Goal: Contribute content: Contribute content

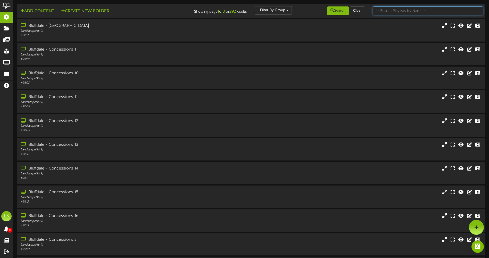
click at [394, 12] on input "text" at bounding box center [428, 10] width 110 height 9
type input "q"
click at [340, 9] on button "Search" at bounding box center [338, 10] width 22 height 9
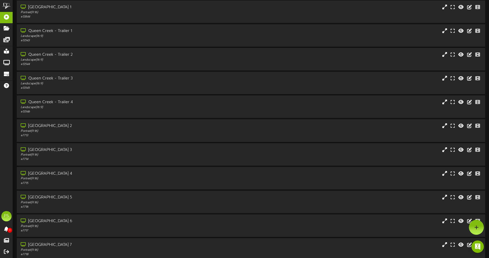
scroll to position [516, 0]
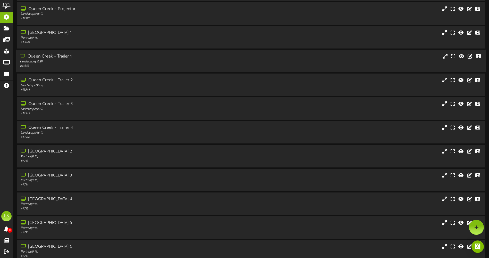
click at [95, 58] on div "Queen Creek - Trailer 1" at bounding box center [114, 57] width 188 height 6
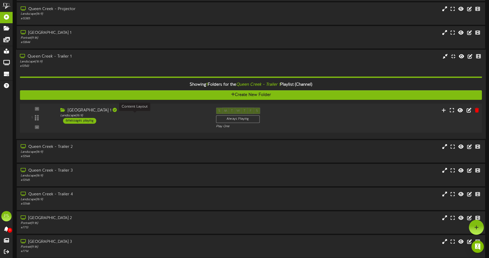
click at [151, 116] on div "Landscape ( 16:9 )" at bounding box center [134, 115] width 148 height 4
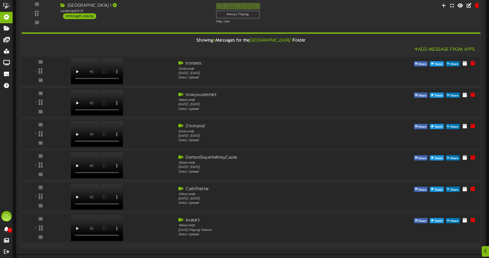
scroll to position [644, 0]
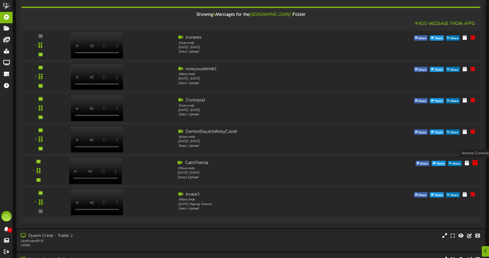
click at [476, 162] on icon at bounding box center [475, 163] width 6 height 6
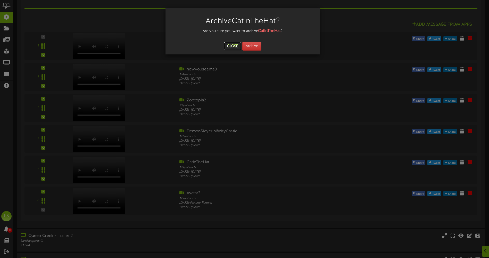
click at [230, 49] on button "Close" at bounding box center [232, 46] width 17 height 8
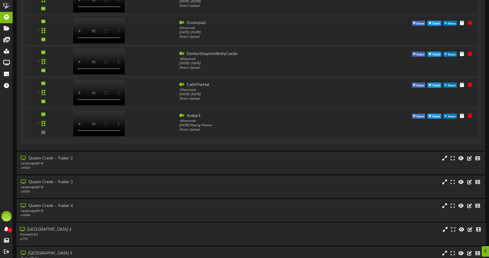
scroll to position [825, 0]
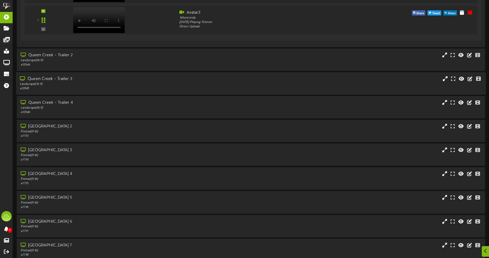
click at [129, 81] on div "Queen Creek - Trailer 3" at bounding box center [114, 79] width 188 height 6
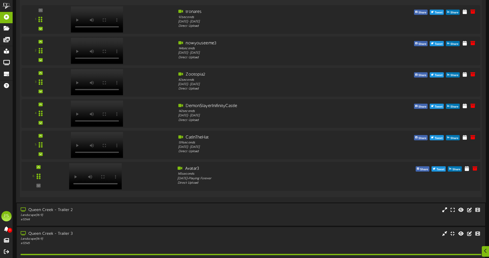
scroll to position [799, 0]
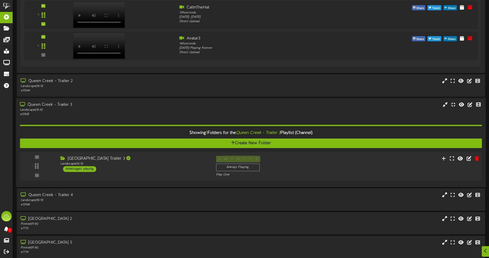
click at [158, 155] on div "[GEOGRAPHIC_DATA] Trailer 3" at bounding box center [134, 158] width 148 height 6
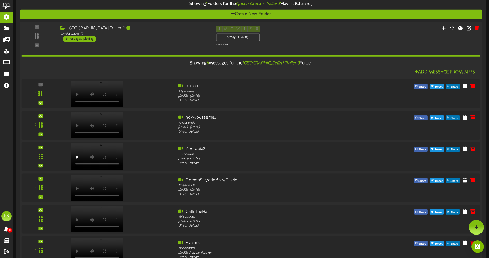
scroll to position [825, 0]
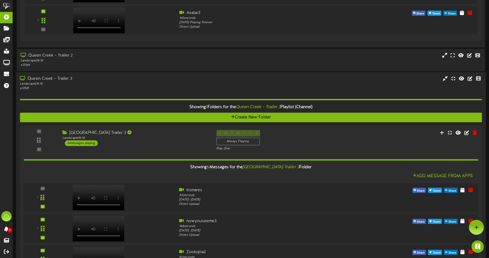
click at [137, 82] on div "Landscape ( 16:9 )" at bounding box center [114, 84] width 188 height 4
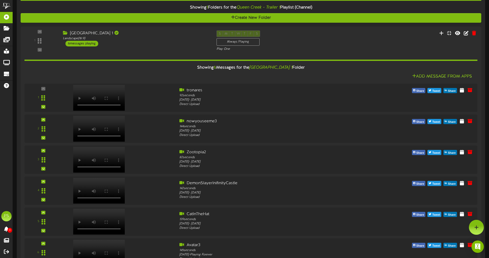
scroll to position [464, 0]
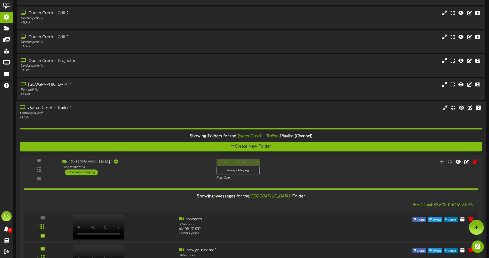
click at [130, 113] on div "Landscape ( 16:9 )" at bounding box center [114, 113] width 188 height 4
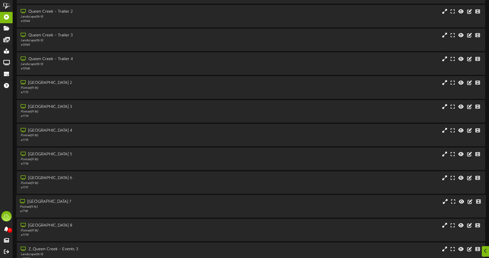
scroll to position [636, 0]
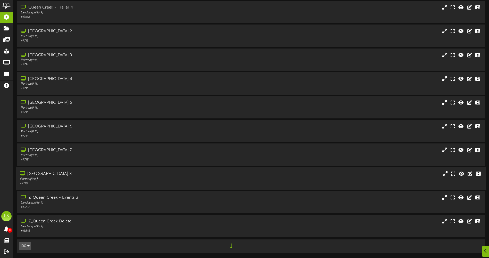
click at [115, 180] on div "Portrait ( 9:16 )" at bounding box center [114, 179] width 188 height 4
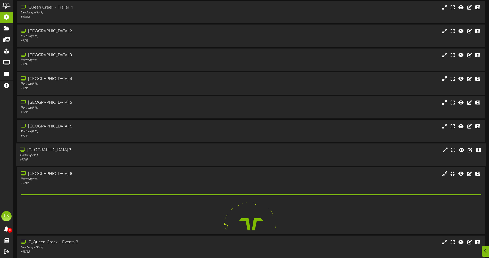
click at [109, 150] on div "[GEOGRAPHIC_DATA] 7" at bounding box center [114, 150] width 188 height 6
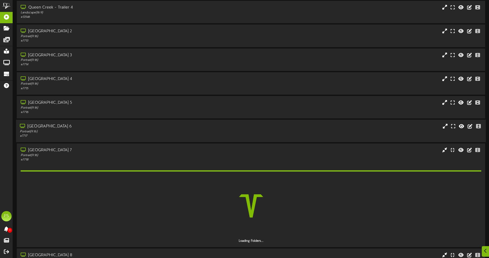
drag, startPoint x: 111, startPoint y: 131, endPoint x: 110, endPoint y: 109, distance: 21.7
click at [111, 130] on div "Portrait ( 9:16 )" at bounding box center [114, 131] width 187 height 4
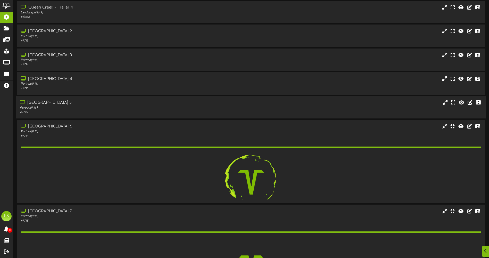
click at [110, 109] on div "Portrait ( 9:16 )" at bounding box center [114, 108] width 188 height 4
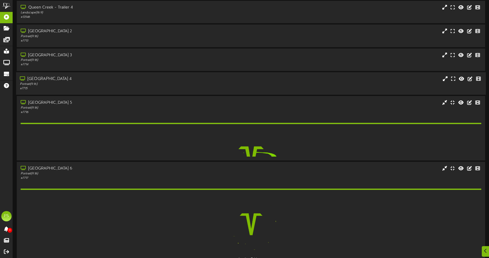
click at [110, 79] on div "[GEOGRAPHIC_DATA] 4" at bounding box center [114, 79] width 188 height 6
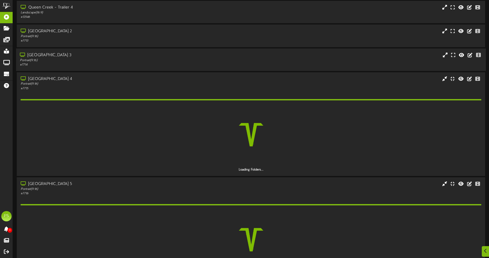
click at [109, 59] on div "Portrait ( 9:16 )" at bounding box center [114, 60] width 188 height 4
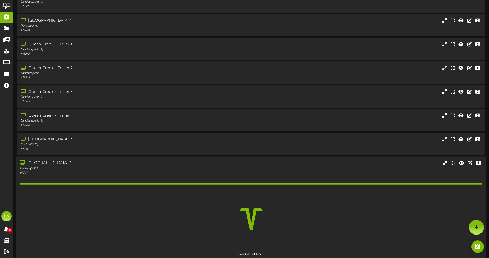
scroll to position [481, 0]
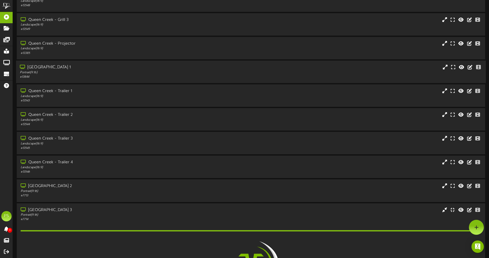
click at [98, 71] on div "Portrait ( 9:16 )" at bounding box center [114, 72] width 188 height 4
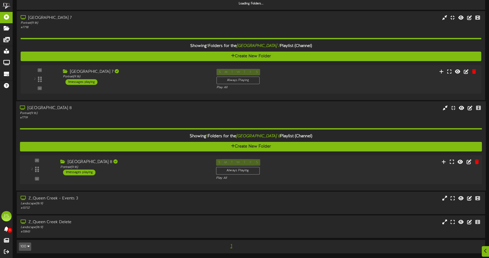
scroll to position [1175, 0]
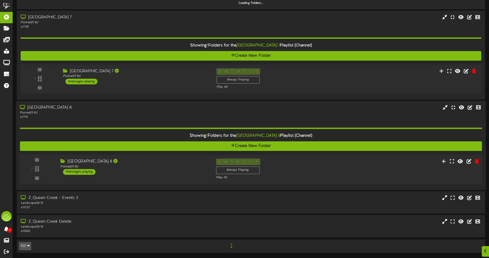
click at [134, 162] on div "[GEOGRAPHIC_DATA] 8" at bounding box center [134, 161] width 148 height 6
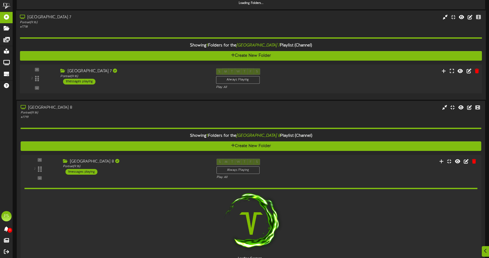
click at [142, 79] on div "Queen Creek Theater 7 Portrait ( 9:16 ) 1 messages playing" at bounding box center [133, 76] width 155 height 16
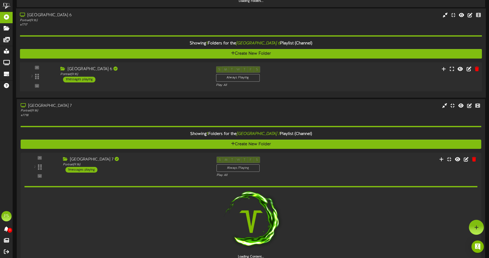
click at [154, 79] on div "Queen Creek Theater 6 Portrait ( 9:16 ) 1 messages playing" at bounding box center [133, 74] width 155 height 16
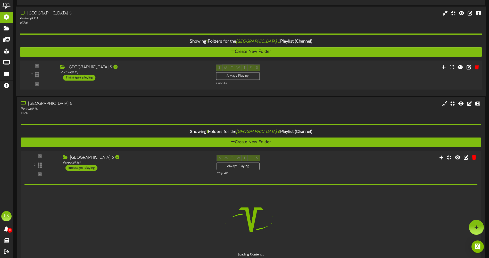
click at [155, 78] on div "Queen Creek Theater 5 Portrait ( 9:16 ) 1 messages playing" at bounding box center [133, 72] width 155 height 16
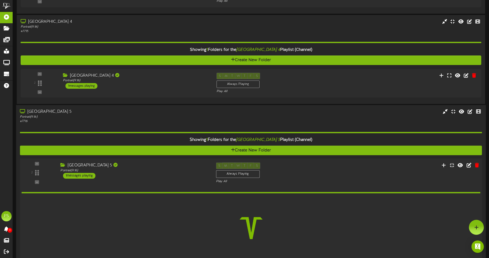
scroll to position [836, 0]
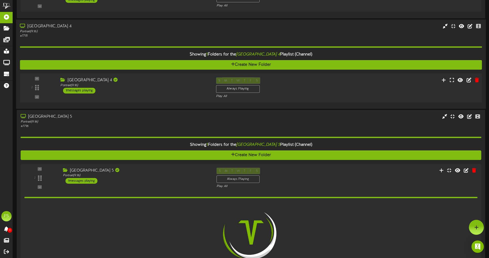
click at [161, 94] on div "2 ( 9:16" at bounding box center [251, 87] width 467 height 21
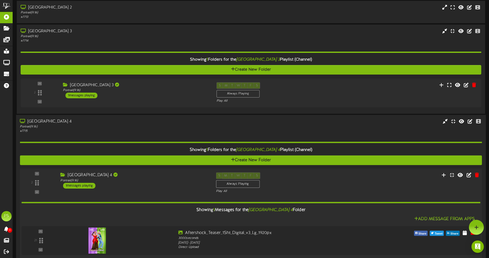
scroll to position [718, 0]
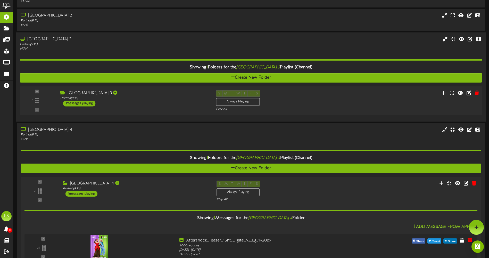
click at [175, 101] on div "Queen Creek Theater 3 Portrait ( 9:16 ) 1 messages playing" at bounding box center [133, 98] width 155 height 16
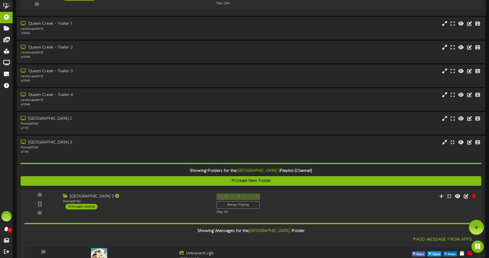
scroll to position [512, 0]
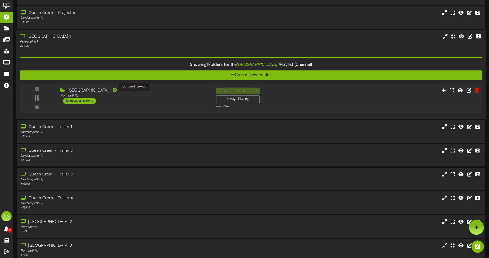
click at [145, 97] on div "Portrait ( 9:16 )" at bounding box center [134, 95] width 148 height 4
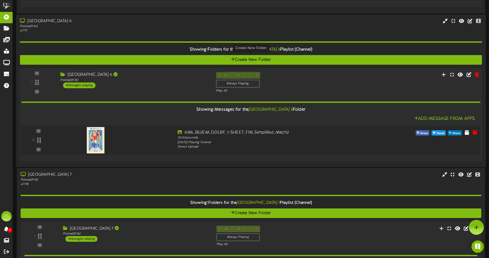
scroll to position [1187, 0]
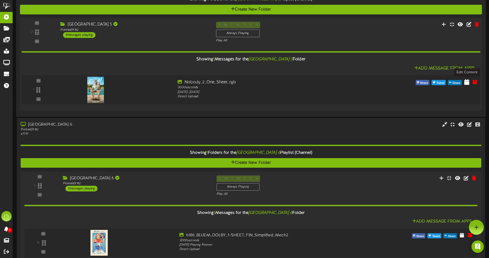
click at [466, 81] on icon at bounding box center [466, 82] width 5 height 6
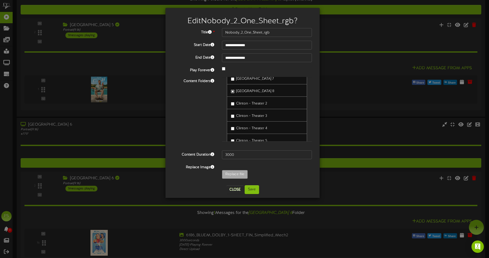
scroll to position [520, 0]
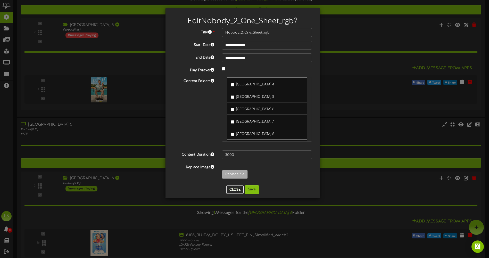
click at [234, 188] on button "Close" at bounding box center [234, 189] width 17 height 8
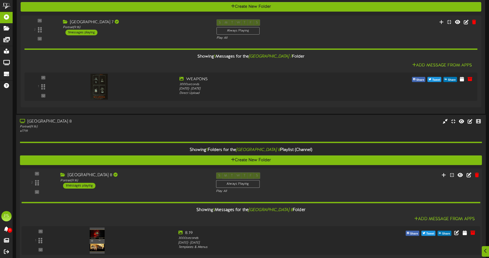
scroll to position [1574, 0]
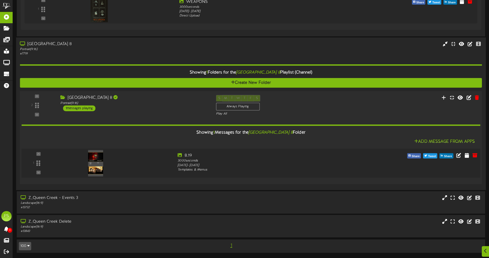
click at [92, 164] on img at bounding box center [95, 163] width 15 height 26
click at [473, 156] on icon at bounding box center [475, 155] width 6 height 6
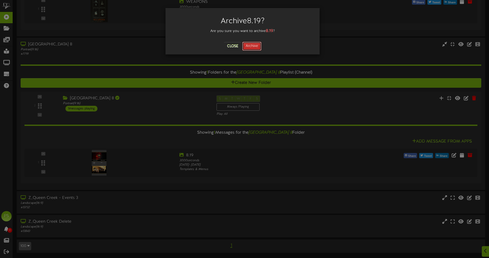
click at [252, 46] on button "Archive" at bounding box center [251, 46] width 19 height 9
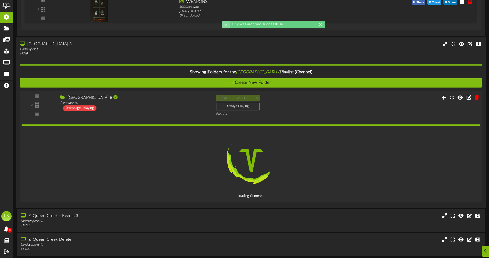
scroll to position [1556, 0]
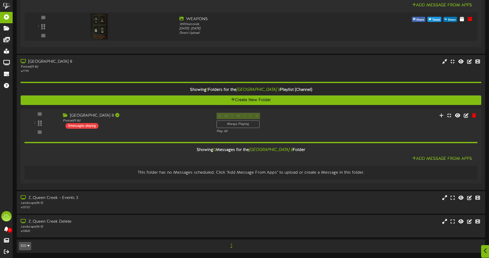
click at [483, 251] on div at bounding box center [485, 251] width 9 height 13
click at [477, 231] on div at bounding box center [476, 227] width 15 height 15
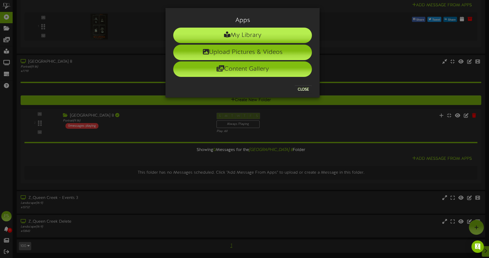
click at [238, 37] on li "My Library" at bounding box center [242, 35] width 139 height 15
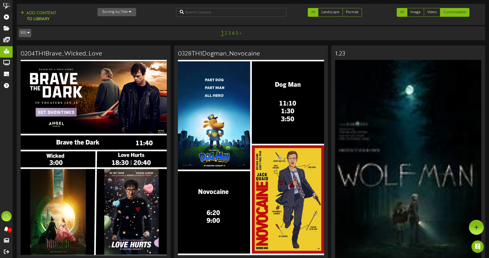
click at [465, 13] on link "Customizable" at bounding box center [454, 12] width 29 height 9
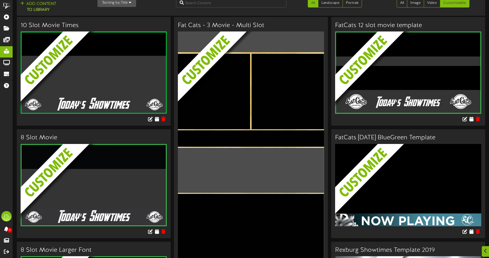
scroll to position [438, 0]
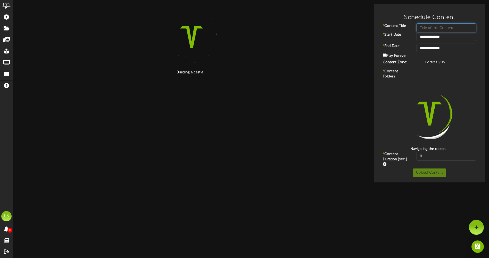
click at [436, 28] on input "text" at bounding box center [447, 27] width 60 height 9
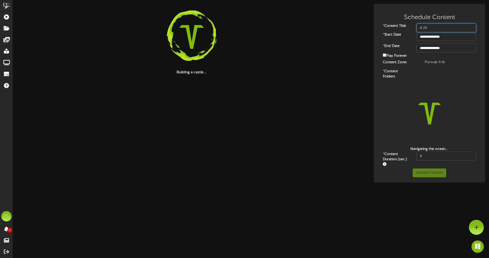
type input "8.20"
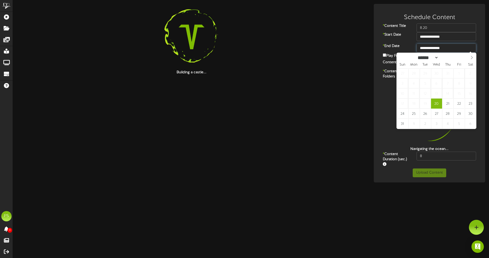
click at [433, 49] on input "**********" at bounding box center [447, 48] width 60 height 9
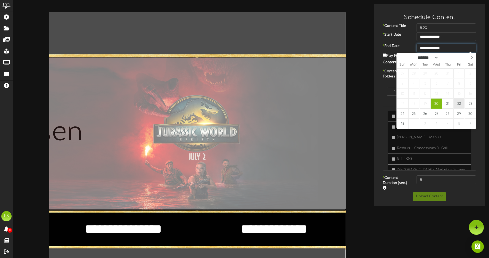
type input "**********"
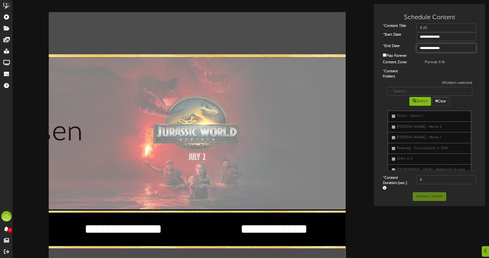
scroll to position [284, 0]
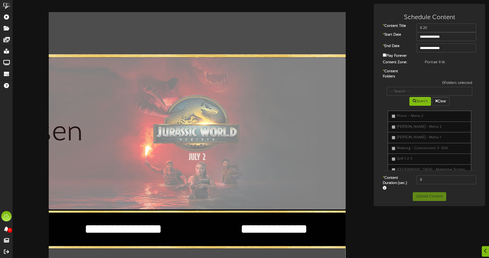
scroll to position [258, 0]
type input "**********"
click at [164, 220] on textarea "**********" at bounding box center [123, 229] width 128 height 18
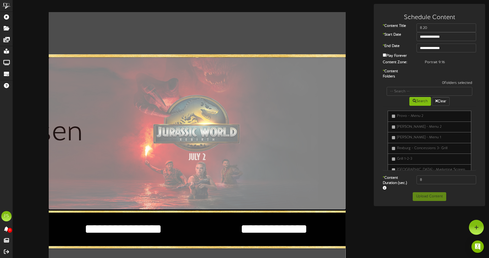
scroll to position [52, 0]
type textarea "**********"
click at [309, 220] on textarea "**********" at bounding box center [274, 229] width 128 height 18
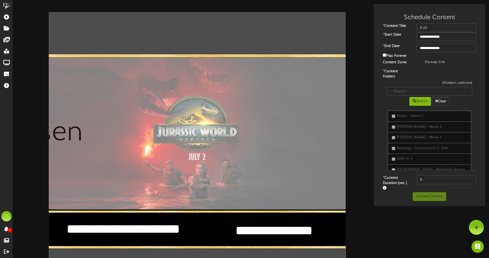
type textarea "**********"
drag, startPoint x: 257, startPoint y: 141, endPoint x: 235, endPoint y: 144, distance: 21.6
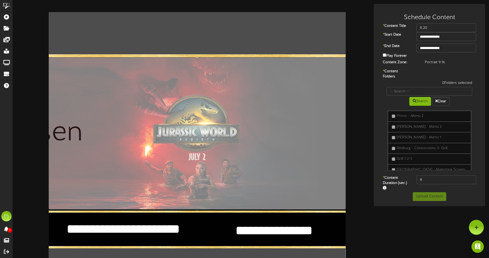
scroll to position [52, 0]
type textarea "****"
drag, startPoint x: 429, startPoint y: 126, endPoint x: 415, endPoint y: 127, distance: 14.8
click at [417, 175] on input "8" at bounding box center [447, 179] width 60 height 9
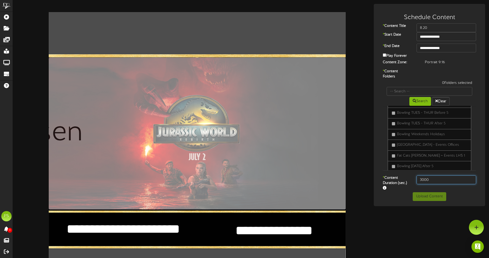
type input "3000"
click at [431, 195] on button "Upload Content" at bounding box center [430, 196] width 34 height 9
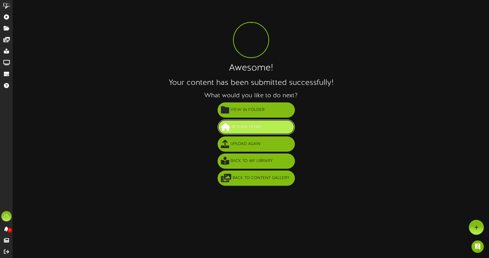
click at [245, 129] on span "Return Home" at bounding box center [246, 127] width 33 height 9
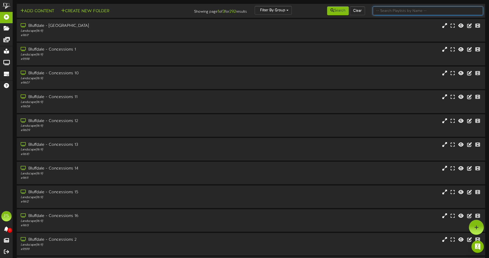
click at [410, 13] on input "text" at bounding box center [428, 10] width 110 height 9
click at [384, 10] on input "text" at bounding box center [428, 10] width 110 height 9
type input "q"
click at [341, 12] on button "Search" at bounding box center [338, 10] width 22 height 9
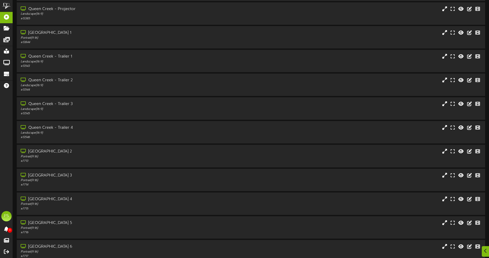
scroll to position [636, 0]
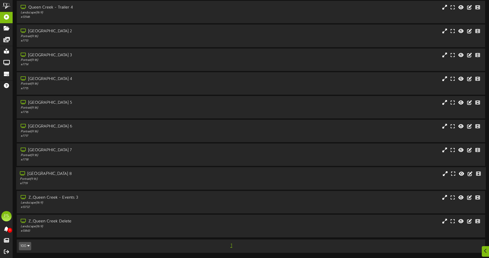
click at [180, 180] on div "Portrait ( 9:16 )" at bounding box center [114, 179] width 188 height 4
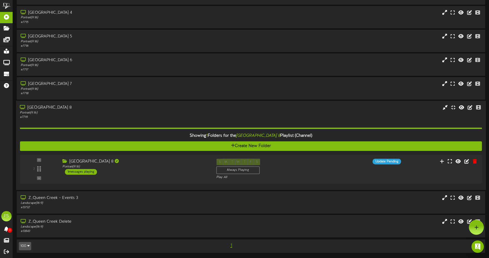
scroll to position [702, 0]
click at [180, 172] on div "Queen Creek Theater 8 Portrait ( 9:16 ) 1 messages playing" at bounding box center [133, 167] width 155 height 16
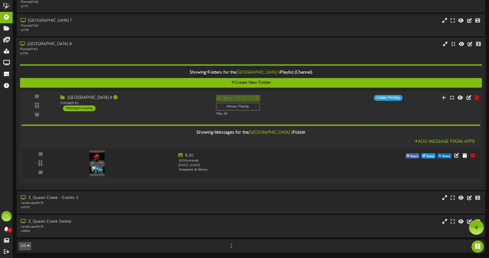
scroll to position [688, 0]
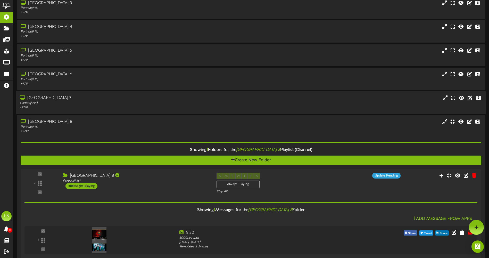
click at [125, 98] on div "[GEOGRAPHIC_DATA] 7" at bounding box center [114, 98] width 188 height 6
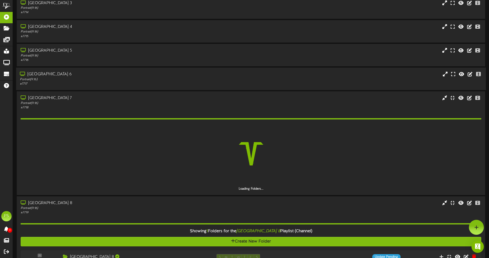
click at [128, 82] on div "# 7717" at bounding box center [114, 84] width 188 height 4
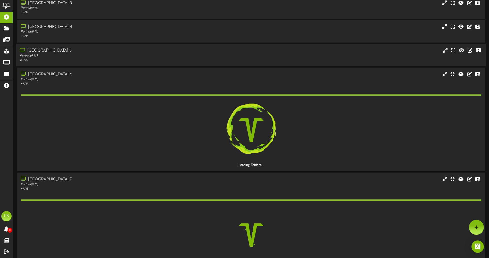
click at [122, 50] on div "[GEOGRAPHIC_DATA] 5" at bounding box center [114, 51] width 188 height 6
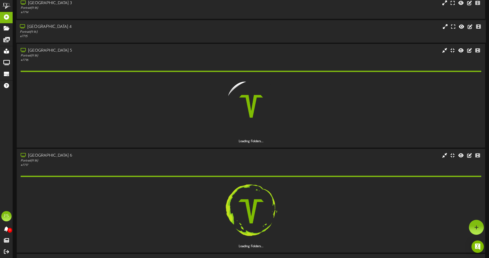
click at [122, 31] on div "Portrait ( 9:16 )" at bounding box center [114, 32] width 188 height 4
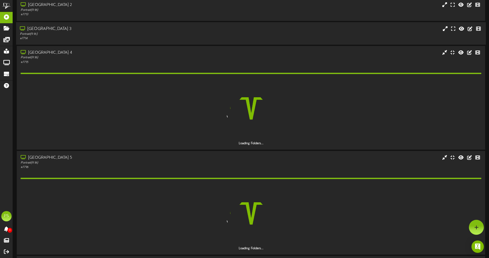
click at [113, 43] on div "Queen Creek Theater 3 Portrait ( 9:16 ) # 7714" at bounding box center [251, 33] width 470 height 22
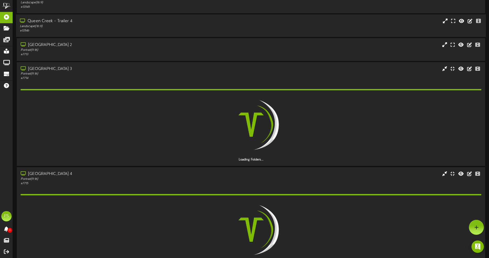
scroll to position [585, 0]
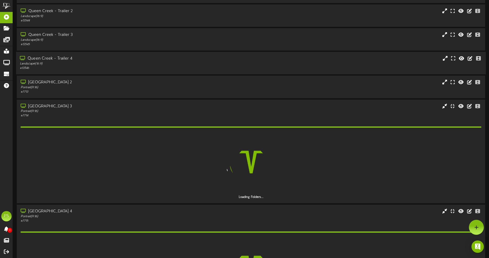
click at [104, 73] on div "Queen Creek - Trailer 4 Landscape ( 16:9 ) # 13546" at bounding box center [251, 63] width 470 height 22
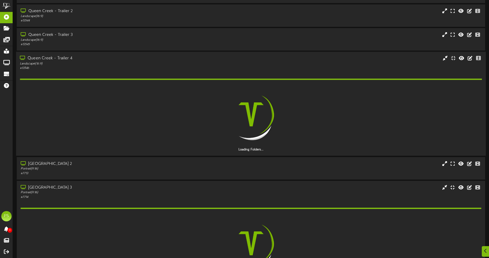
scroll to position [636, 0]
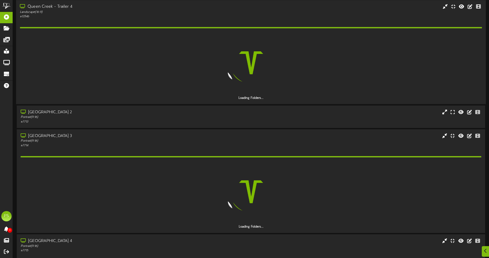
click at [123, 4] on div "Queen Creek - Trailer 4 Landscape ( 16:9 ) # 13546" at bounding box center [251, 52] width 470 height 104
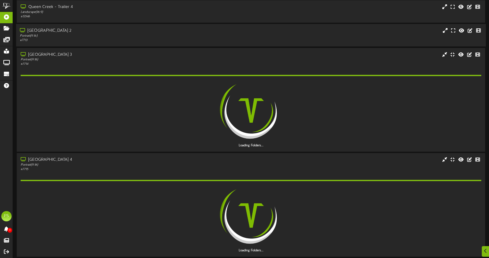
click at [115, 36] on div "Portrait ( 9:16 )" at bounding box center [114, 36] width 188 height 4
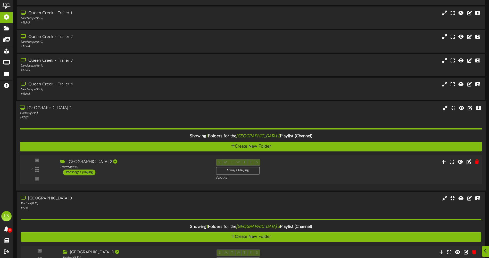
scroll to position [688, 0]
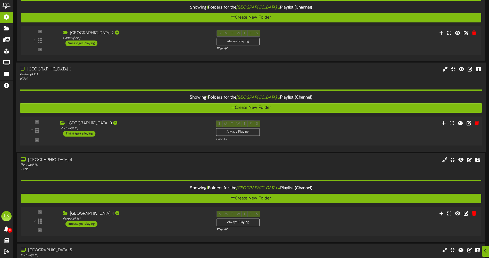
click at [172, 132] on div "Queen Creek Theater 3 Portrait ( 9:16 ) 1 messages playing" at bounding box center [133, 128] width 155 height 16
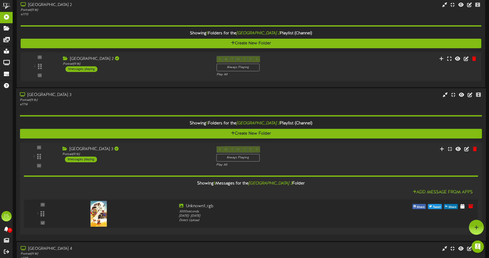
scroll to position [610, 0]
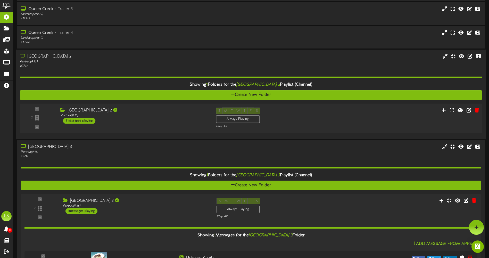
click at [154, 113] on div "[GEOGRAPHIC_DATA] 2" at bounding box center [134, 110] width 148 height 6
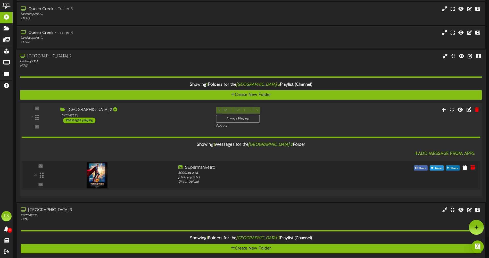
click at [151, 115] on div "Portrait ( 9:16 )" at bounding box center [134, 115] width 148 height 4
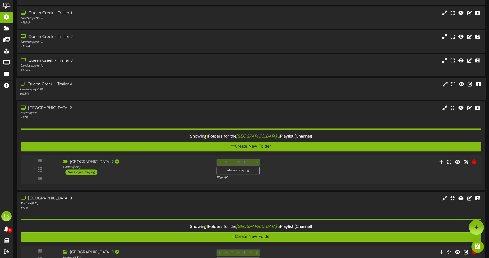
scroll to position [507, 0]
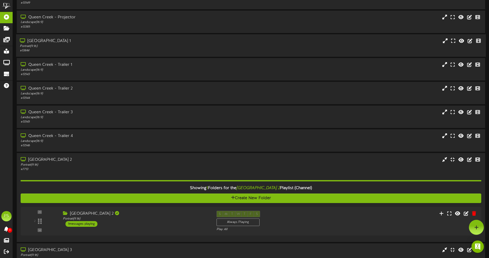
click at [123, 44] on div "Portrait ( 9:16 )" at bounding box center [114, 46] width 188 height 4
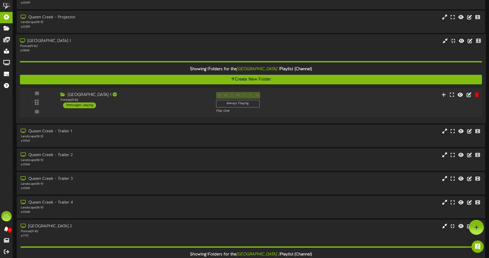
click at [159, 96] on div "[GEOGRAPHIC_DATA] 1" at bounding box center [134, 95] width 148 height 6
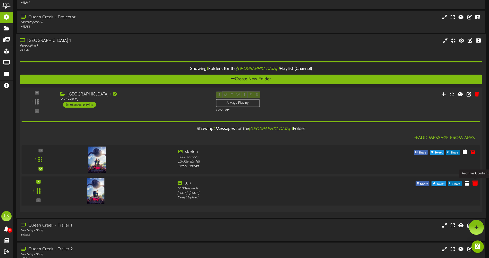
click at [476, 184] on icon at bounding box center [475, 183] width 6 height 6
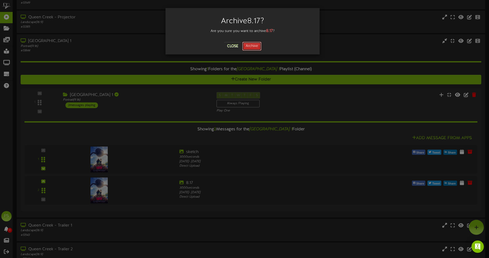
click at [251, 44] on button "Archive" at bounding box center [251, 46] width 19 height 9
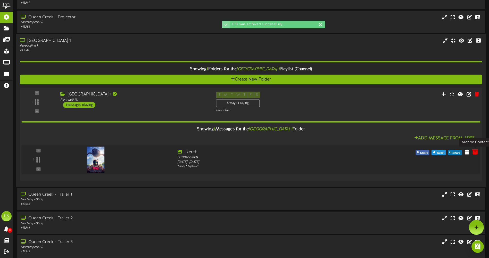
click at [474, 152] on icon at bounding box center [475, 152] width 6 height 6
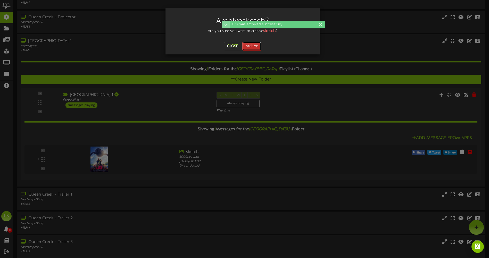
click at [257, 48] on button "Archive" at bounding box center [251, 46] width 19 height 9
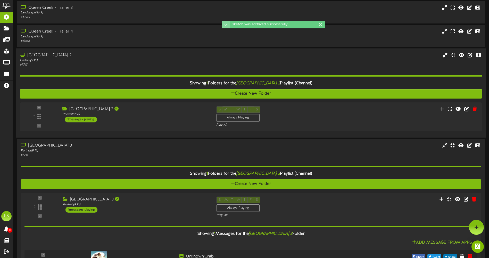
scroll to position [714, 0]
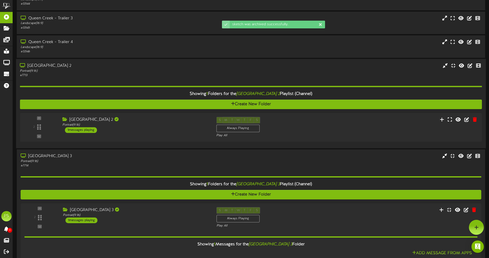
click at [122, 68] on div "[GEOGRAPHIC_DATA] 2" at bounding box center [114, 66] width 188 height 6
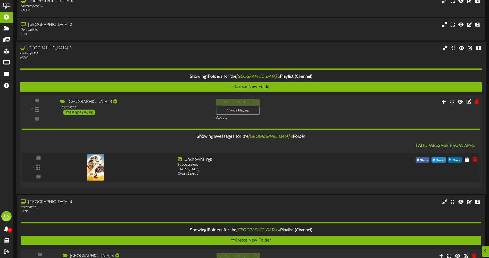
scroll to position [791, 0]
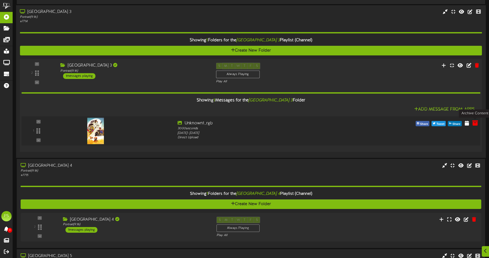
click at [475, 124] on icon at bounding box center [475, 123] width 6 height 6
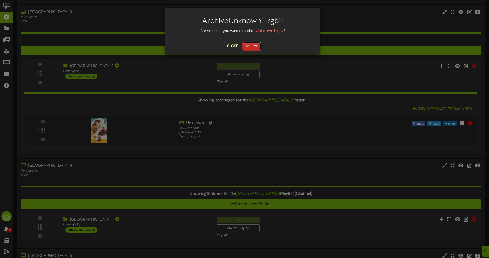
click at [250, 48] on button "Archive" at bounding box center [251, 46] width 19 height 9
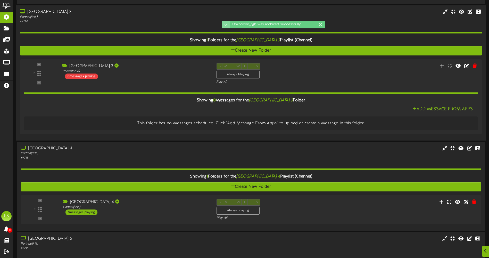
click at [133, 18] on div "Portrait ( 9:16 )" at bounding box center [114, 17] width 188 height 4
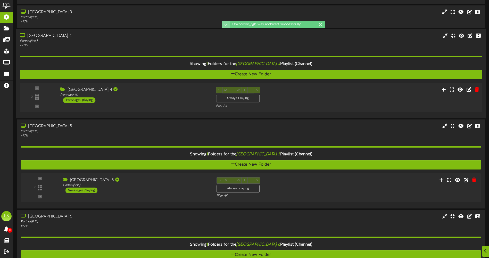
click at [168, 99] on div "Queen Creek Theater 4 Portrait ( 9:16 ) 1 messages playing" at bounding box center [133, 95] width 155 height 16
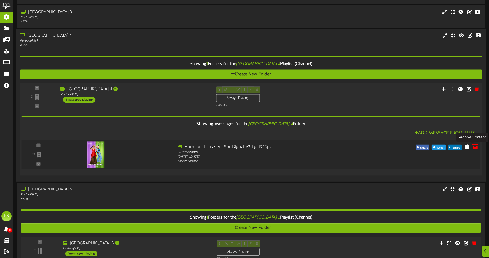
click at [473, 147] on icon at bounding box center [475, 147] width 6 height 6
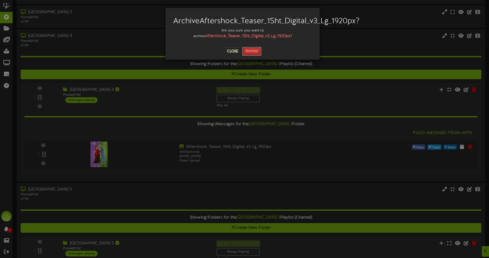
click at [252, 56] on button "Archive" at bounding box center [251, 51] width 19 height 9
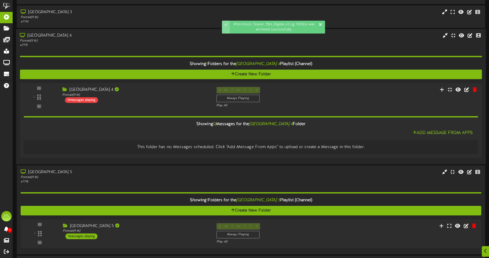
click at [134, 36] on div "[GEOGRAPHIC_DATA] 4" at bounding box center [114, 36] width 188 height 6
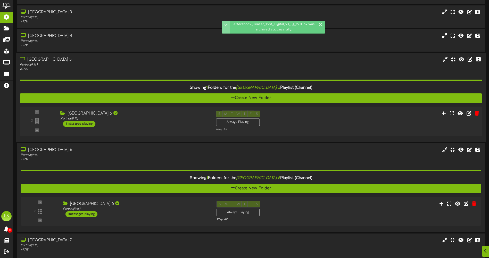
click at [150, 121] on div "Portrait ( 9:16 )" at bounding box center [134, 119] width 148 height 4
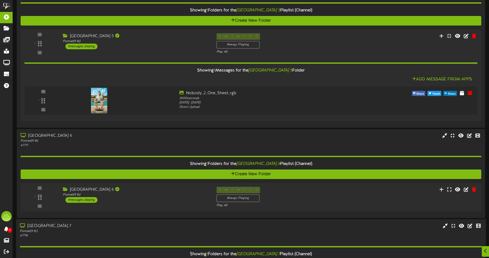
scroll to position [946, 0]
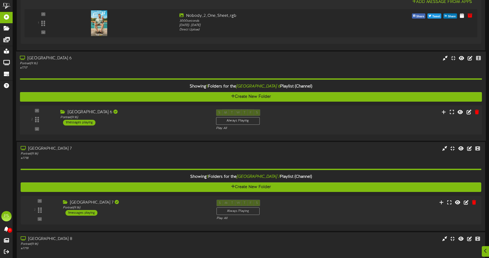
click at [142, 122] on div "Queen Creek Theater 6 Portrait ( 9:16 ) 1 messages playing" at bounding box center [133, 117] width 155 height 16
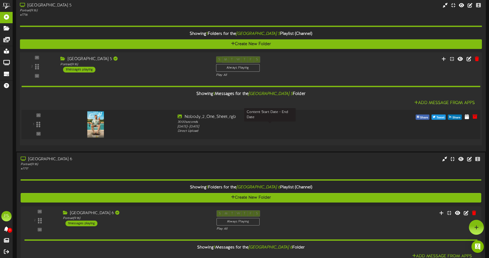
scroll to position [842, 0]
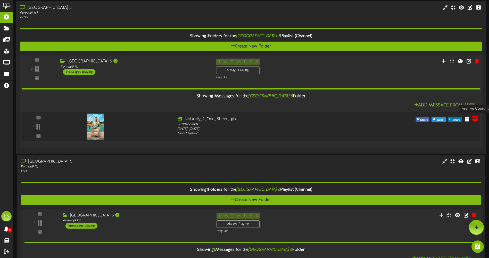
click at [476, 119] on icon at bounding box center [475, 119] width 6 height 6
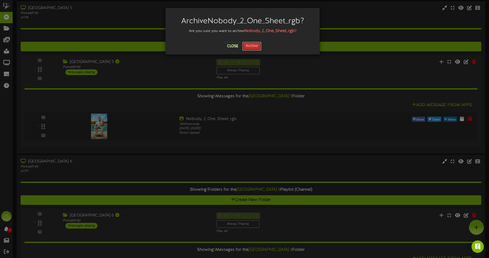
click at [255, 46] on button "Archive" at bounding box center [251, 46] width 19 height 9
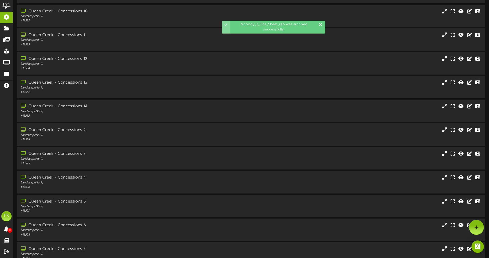
scroll to position [0, 0]
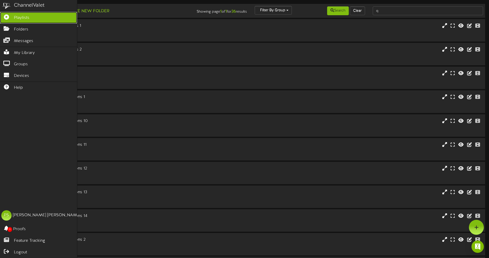
click at [5, 18] on icon at bounding box center [6, 16] width 13 height 4
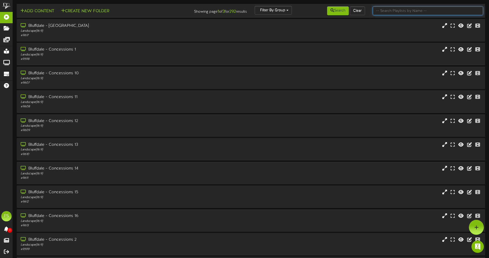
click at [397, 13] on input "text" at bounding box center [428, 10] width 110 height 9
type input "q"
click at [339, 13] on button "Search" at bounding box center [338, 10] width 22 height 9
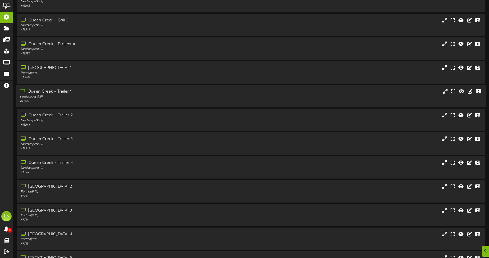
scroll to position [490, 0]
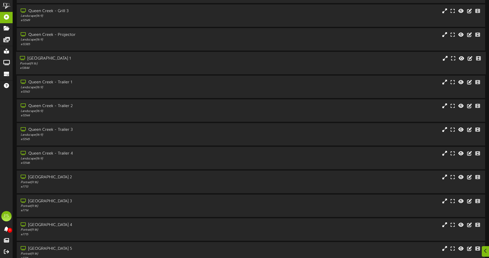
click at [68, 62] on div "Portrait ( 9:16 )" at bounding box center [114, 64] width 188 height 4
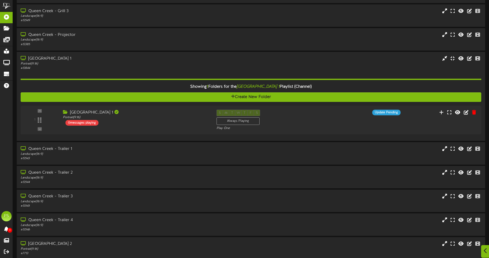
drag, startPoint x: 485, startPoint y: 252, endPoint x: 484, endPoint y: 245, distance: 6.3
click at [485, 251] on icon at bounding box center [485, 251] width 3 height 6
click at [476, 227] on icon at bounding box center [476, 227] width 4 height 5
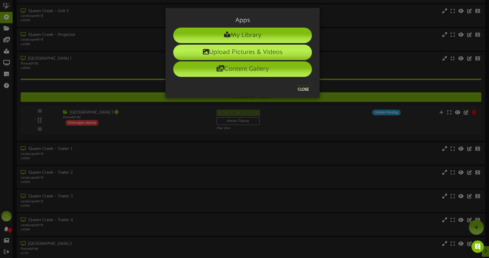
click at [232, 50] on li "Upload Pictures & Videos" at bounding box center [242, 52] width 139 height 15
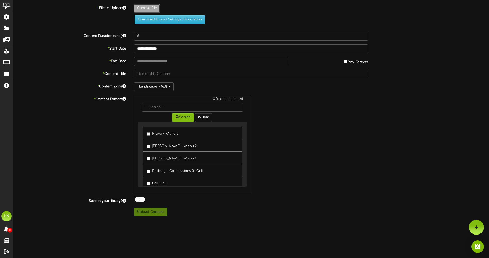
type input "**********"
type input "FIN03_Sketch_1Sheet_114_Vertical_Trim_1080x1600digital"
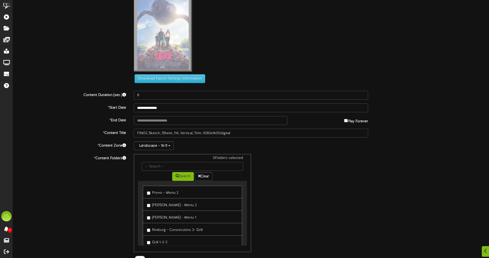
scroll to position [26, 0]
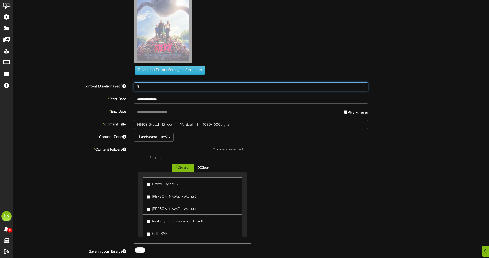
drag, startPoint x: 147, startPoint y: 86, endPoint x: 136, endPoint y: 86, distance: 10.8
click at [136, 86] on input "8" at bounding box center [251, 86] width 234 height 9
type input "3000"
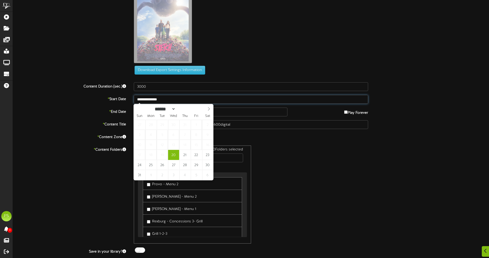
click at [178, 100] on input "**********" at bounding box center [251, 99] width 234 height 9
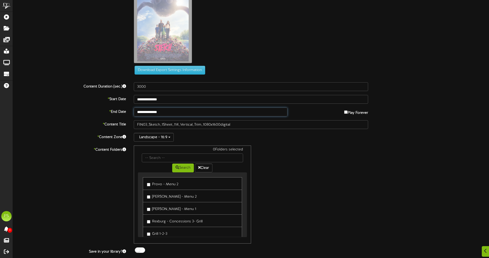
click at [171, 113] on input "**********" at bounding box center [211, 111] width 154 height 9
click at [168, 111] on input "**********" at bounding box center [211, 111] width 154 height 9
click at [179, 112] on input "**********" at bounding box center [211, 111] width 154 height 9
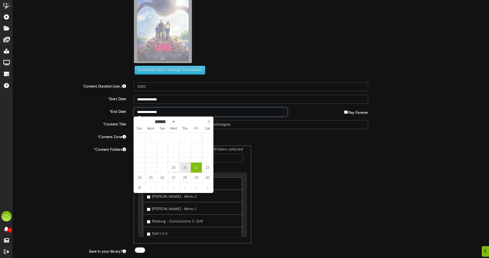
type input "**********"
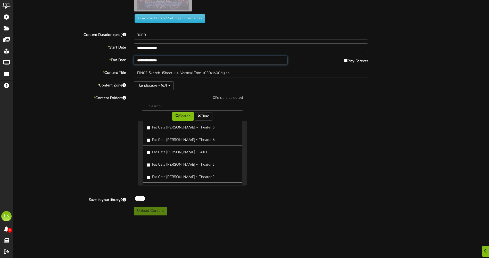
scroll to position [1083, 0]
click at [156, 86] on button "Landscape - 16:9" at bounding box center [154, 85] width 40 height 9
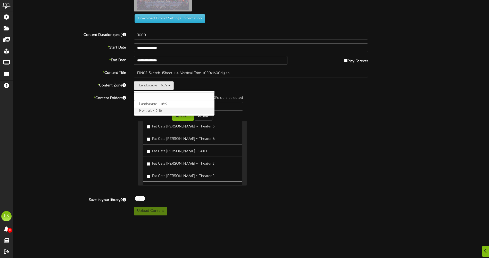
click at [160, 112] on label "Portrait - 9:16" at bounding box center [174, 110] width 80 height 7
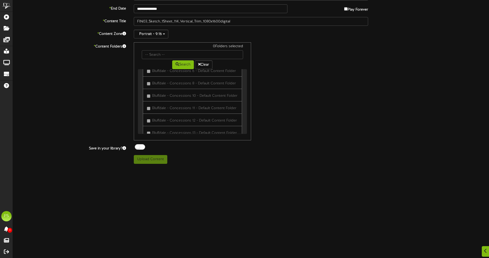
scroll to position [2191, 0]
click at [166, 57] on input "text" at bounding box center [192, 54] width 101 height 9
type input "q"
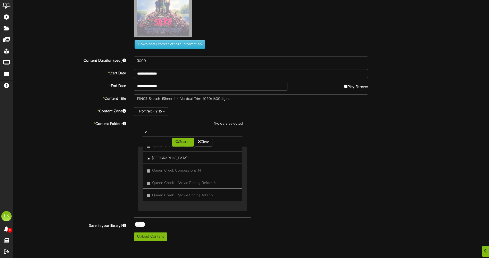
scroll to position [206, 0]
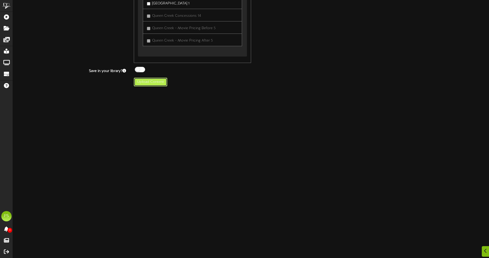
click at [150, 79] on button "Upload Content" at bounding box center [151, 82] width 34 height 9
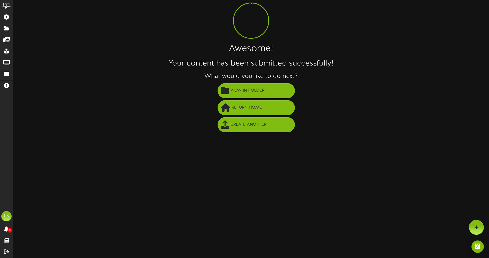
scroll to position [0, 0]
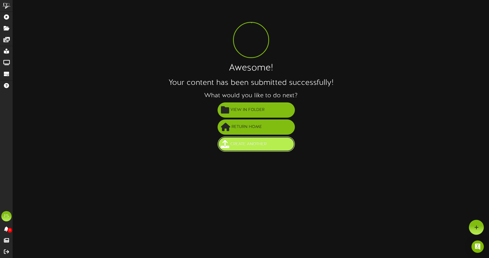
click at [263, 144] on span "Create Another" at bounding box center [248, 144] width 39 height 9
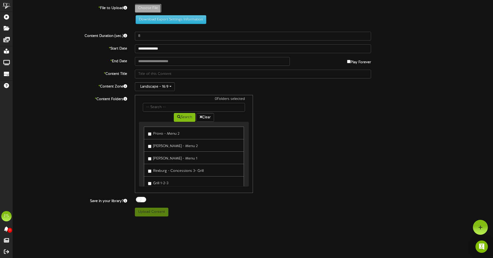
type input "**********"
type input "Unknown1_rgb"
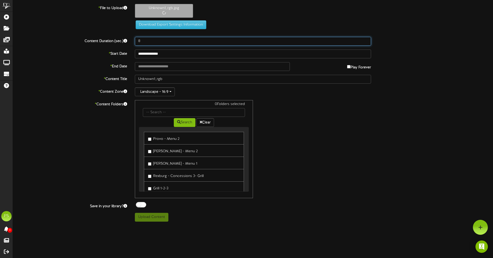
drag, startPoint x: 159, startPoint y: 39, endPoint x: 125, endPoint y: 43, distance: 33.5
click at [126, 43] on div "Content Duration (sec.) 8" at bounding box center [253, 41] width 488 height 9
type input "3000"
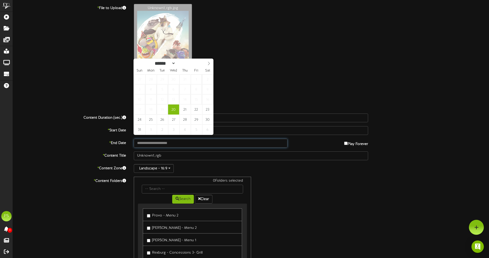
click at [203, 146] on input "text" at bounding box center [211, 143] width 154 height 9
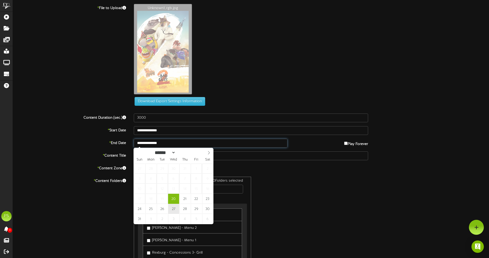
type input "**********"
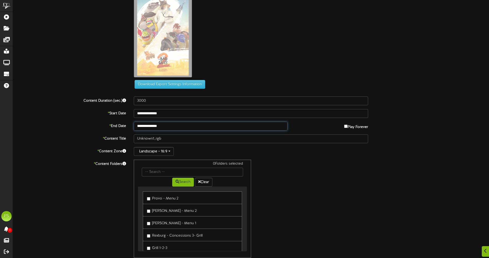
scroll to position [44, 0]
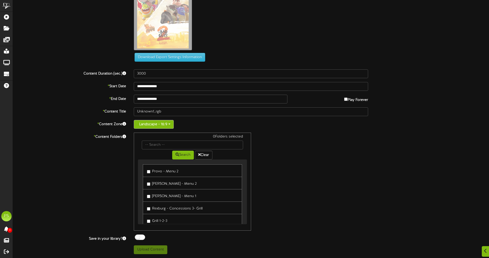
click at [167, 124] on button "Landscape - 16:9" at bounding box center [154, 124] width 40 height 9
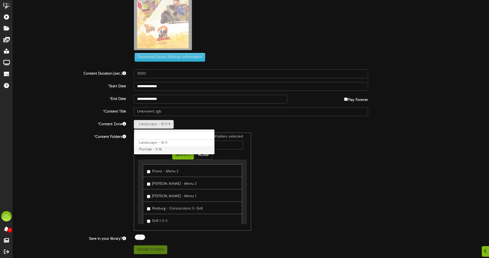
click at [163, 148] on label "Portrait - 9:16" at bounding box center [174, 149] width 80 height 7
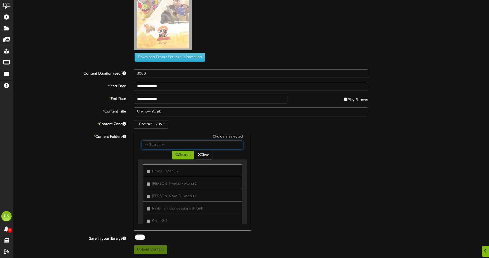
click at [177, 144] on input "text" at bounding box center [192, 144] width 101 height 9
type input "q"
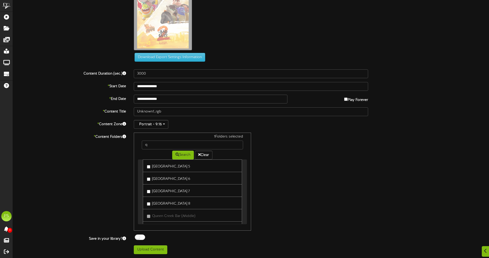
scroll to position [347, 0]
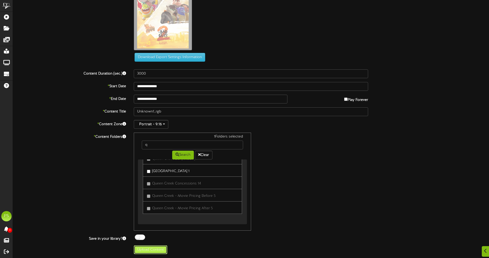
click at [146, 247] on button "Upload Content" at bounding box center [151, 249] width 34 height 9
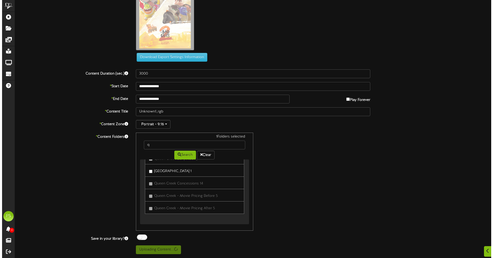
scroll to position [0, 0]
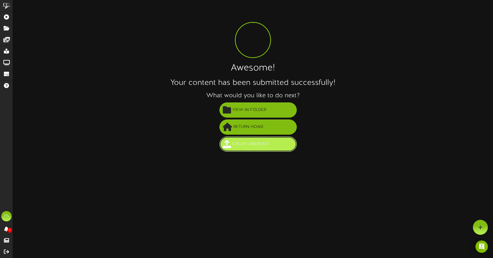
click at [280, 151] on button "Create Another" at bounding box center [257, 143] width 77 height 15
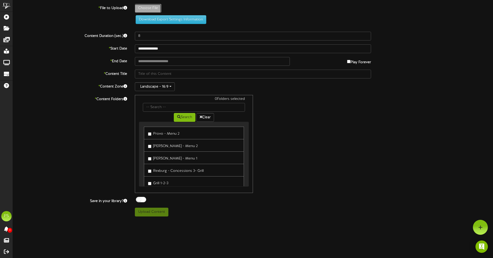
type input "**********"
type input "Nobody_2_One_Sheet_rgb1"
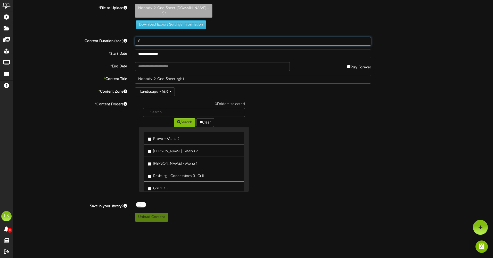
drag, startPoint x: 147, startPoint y: 42, endPoint x: 135, endPoint y: 42, distance: 12.6
click at [135, 42] on div "8" at bounding box center [253, 41] width 244 height 9
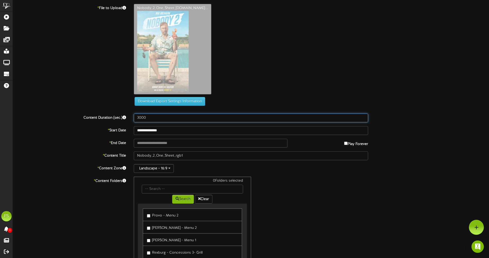
type input "3000"
click at [164, 134] on body "ChannelValet Playlists Folders Messages My Library Groups Devices Help PS [PERS…" at bounding box center [244, 151] width 489 height 302
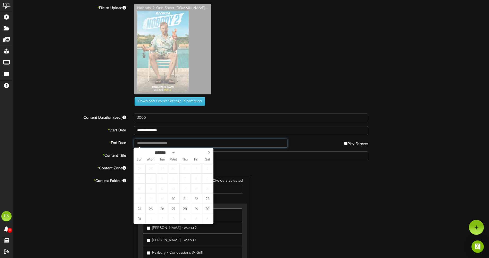
click at [238, 143] on input "text" at bounding box center [211, 143] width 154 height 9
type input "**********"
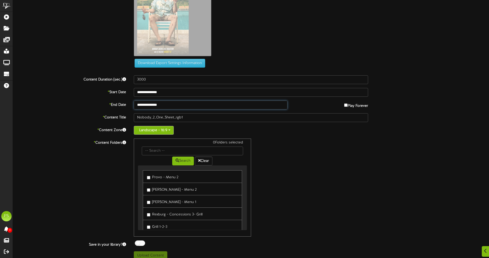
scroll to position [44, 0]
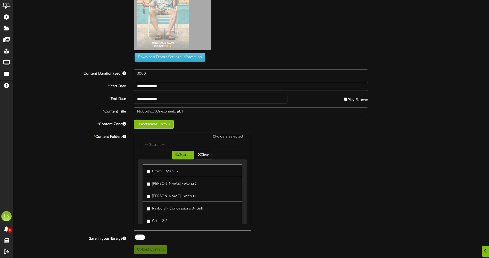
click at [161, 128] on button "Landscape - 16:9" at bounding box center [154, 124] width 40 height 9
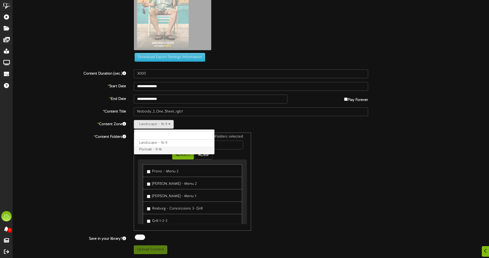
click at [166, 151] on label "Portrait - 9:16" at bounding box center [174, 149] width 80 height 7
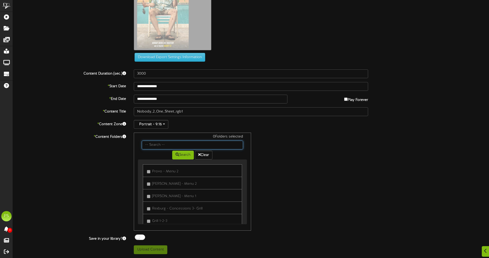
click at [178, 143] on input "text" at bounding box center [192, 144] width 101 height 9
type input "q"
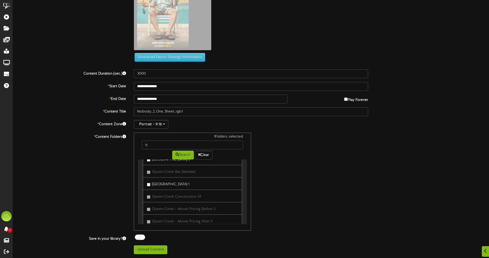
scroll to position [335, 0]
click at [159, 249] on button "Upload Content" at bounding box center [151, 249] width 34 height 9
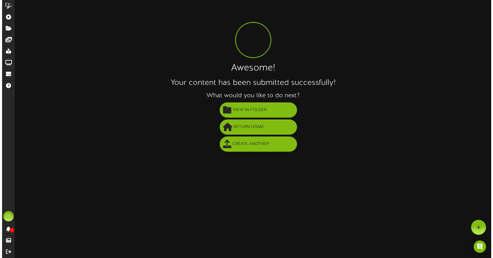
scroll to position [0, 0]
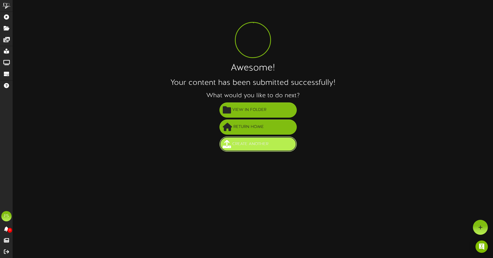
click at [246, 145] on span "Create Another" at bounding box center [250, 144] width 39 height 9
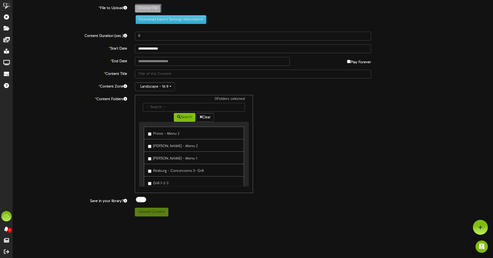
type input "**********"
type input "Aftershock_Teaser_1Sht_Digital_v3_Sm"
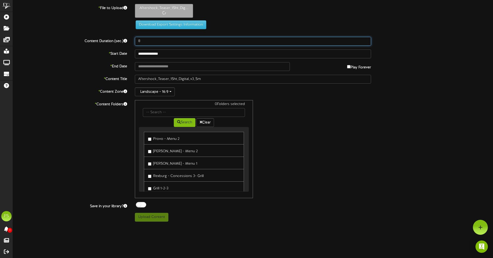
drag, startPoint x: 164, startPoint y: 42, endPoint x: 101, endPoint y: 42, distance: 63.4
click at [101, 42] on div "Content Duration (sec.) 8" at bounding box center [253, 41] width 488 height 9
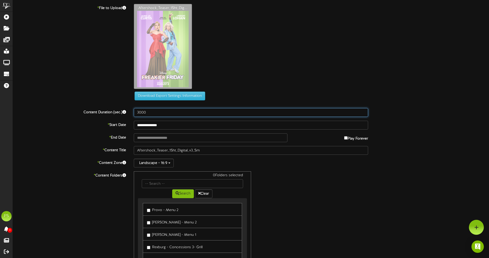
type input "3000"
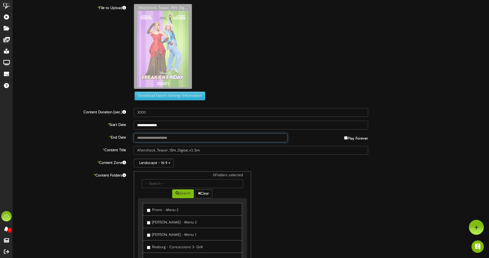
click at [166, 138] on input "text" at bounding box center [211, 137] width 154 height 9
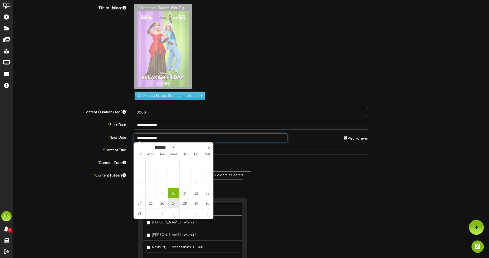
type input "**********"
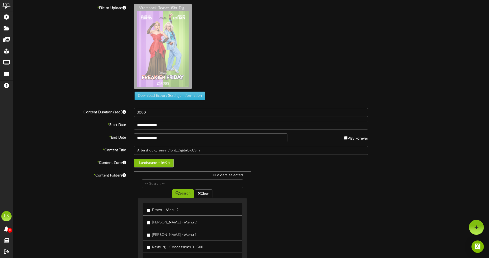
click at [168, 163] on button "Landscape - 16:9" at bounding box center [154, 163] width 40 height 9
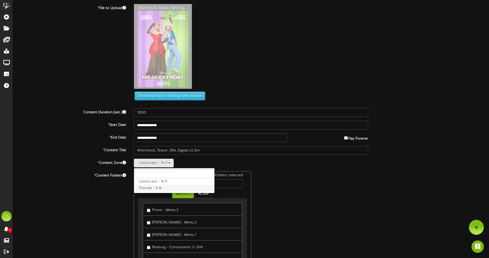
click at [160, 186] on label "Portrait - 9:16" at bounding box center [174, 188] width 80 height 7
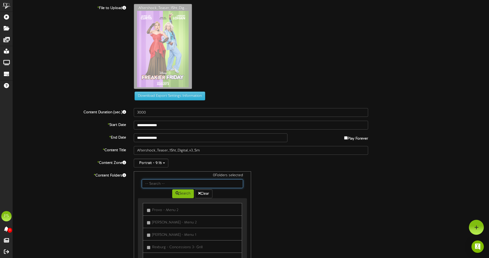
click at [195, 184] on input "text" at bounding box center [192, 183] width 101 height 9
type input "q"
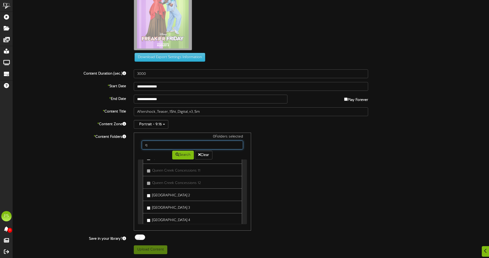
scroll to position [232, 0]
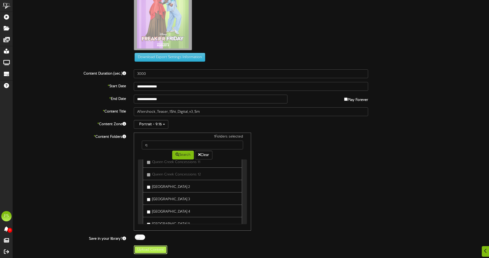
click at [150, 250] on button "Upload Content" at bounding box center [151, 249] width 34 height 9
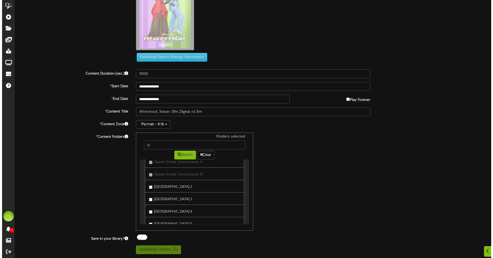
scroll to position [0, 0]
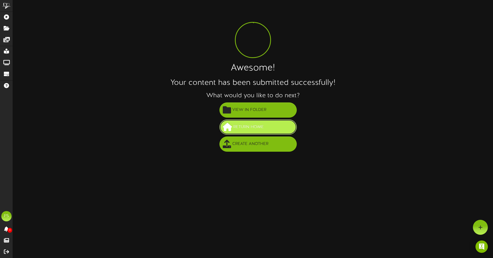
click at [249, 128] on span "Return Home" at bounding box center [248, 127] width 33 height 9
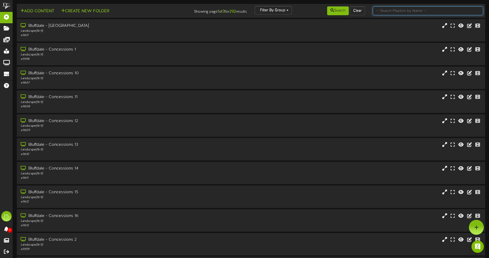
click at [407, 10] on input "text" at bounding box center [428, 10] width 110 height 9
type input "q"
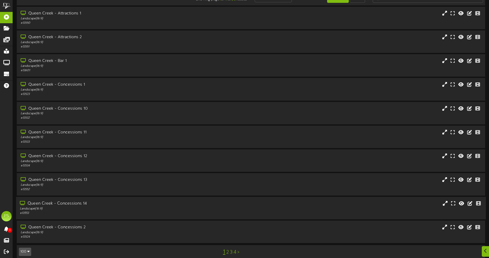
scroll to position [19, 0]
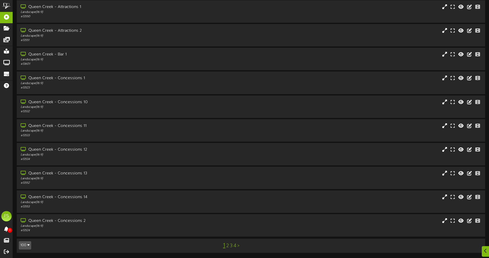
click at [228, 245] on link "2" at bounding box center [227, 246] width 3 height 6
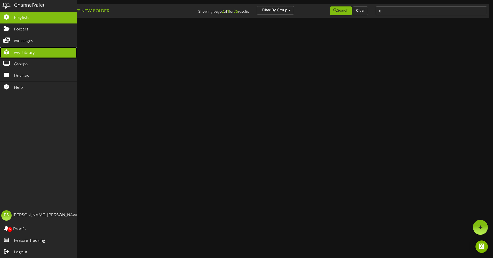
click at [24, 53] on span "My Library" at bounding box center [24, 53] width 21 height 6
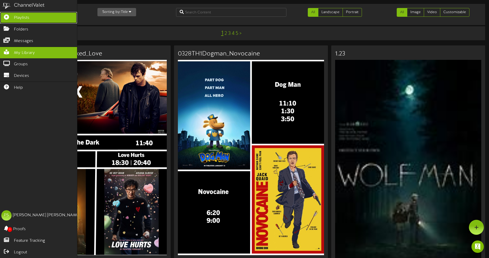
click at [11, 15] on icon at bounding box center [6, 16] width 13 height 4
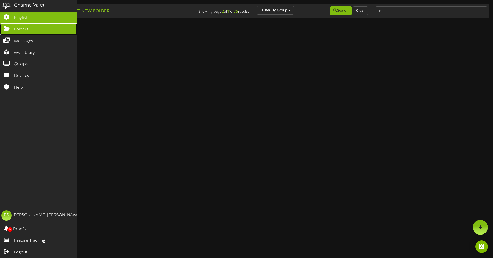
click at [6, 29] on icon at bounding box center [6, 28] width 13 height 4
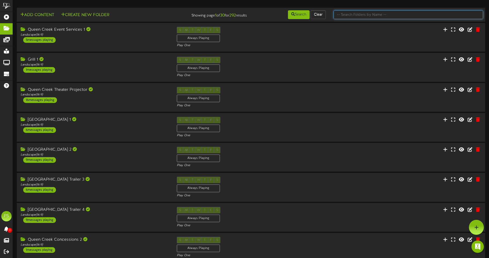
click at [398, 17] on input "text" at bounding box center [409, 14] width 150 height 9
type input "q"
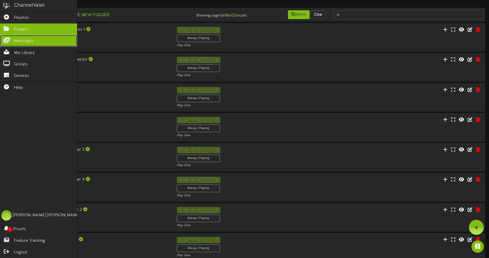
click at [34, 39] on link "Messages" at bounding box center [38, 41] width 77 height 12
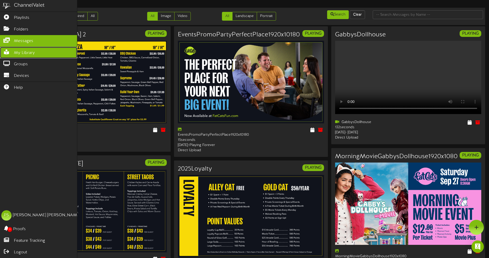
click at [28, 50] on span "My Library" at bounding box center [24, 53] width 21 height 6
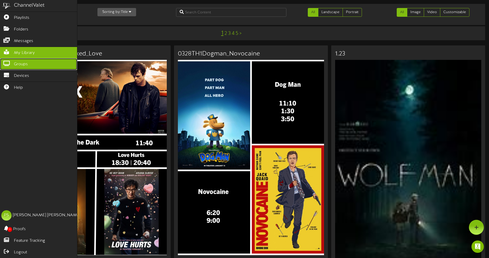
click at [28, 65] on link "Groups" at bounding box center [38, 64] width 77 height 12
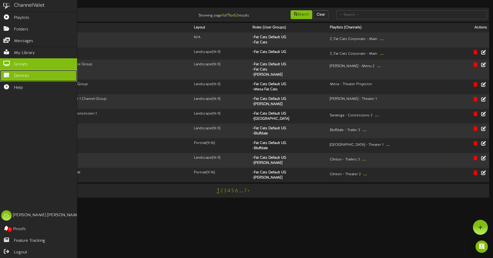
click at [28, 73] on span "Devices" at bounding box center [21, 76] width 15 height 6
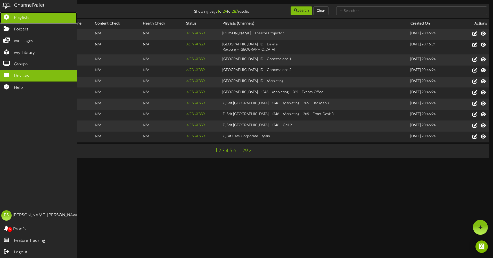
click at [28, 19] on span "Playlists" at bounding box center [21, 18] width 15 height 6
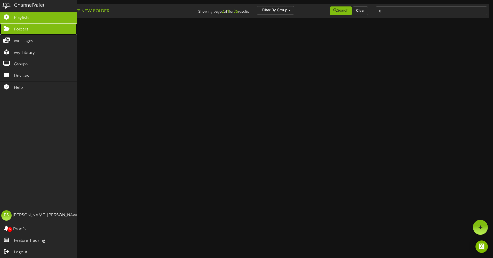
click at [14, 30] on span "Folders" at bounding box center [21, 30] width 14 height 6
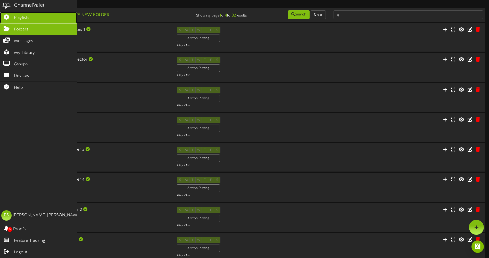
click at [27, 15] on span "Playlists" at bounding box center [21, 18] width 15 height 6
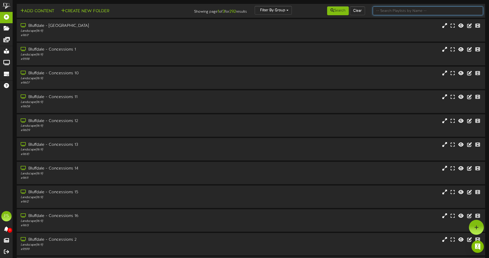
click at [410, 13] on input "text" at bounding box center [428, 10] width 110 height 9
type input "q"
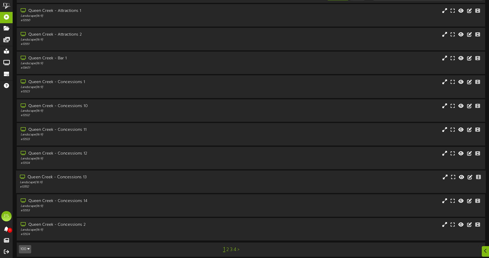
scroll to position [19, 0]
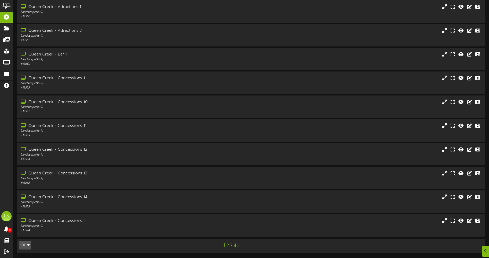
click at [23, 243] on button "100" at bounding box center [25, 245] width 12 height 8
click at [21, 247] on button "100" at bounding box center [25, 245] width 12 height 8
click at [25, 243] on button "100" at bounding box center [25, 245] width 12 height 8
click at [24, 234] on div "100" at bounding box center [24, 235] width 10 height 8
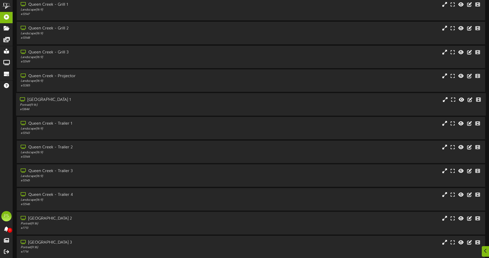
scroll to position [455, 0]
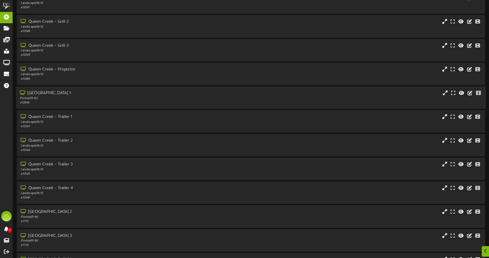
click at [65, 96] on div "Portrait ( 9:16 )" at bounding box center [114, 98] width 188 height 4
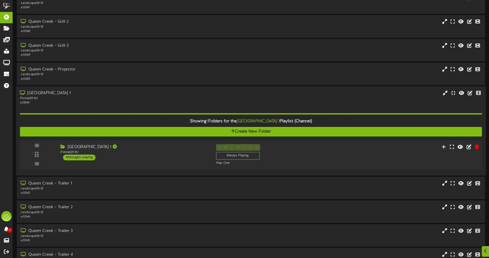
click at [324, 156] on div "S M T W T F S Always Playing Play One" at bounding box center [270, 154] width 117 height 21
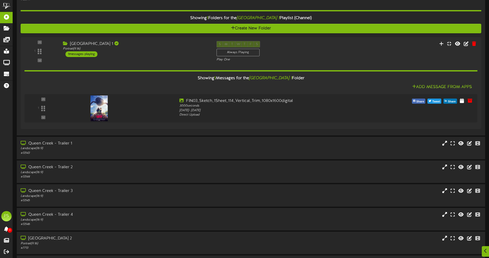
scroll to position [739, 0]
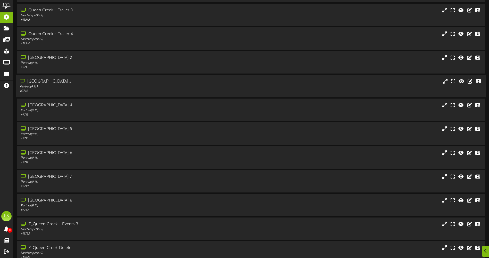
click at [69, 88] on div "Portrait ( 9:16 )" at bounding box center [114, 87] width 188 height 4
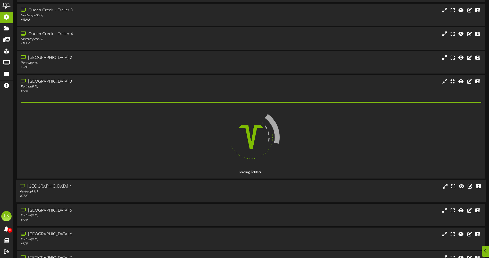
click at [128, 193] on div "Portrait ( 9:16 )" at bounding box center [114, 191] width 188 height 4
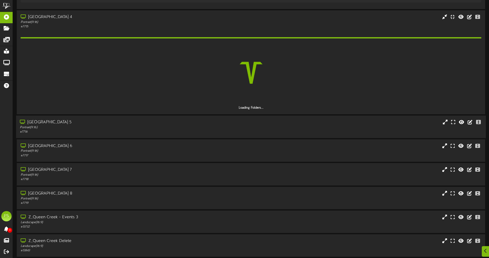
click at [86, 120] on div "[GEOGRAPHIC_DATA] 5" at bounding box center [114, 122] width 188 height 6
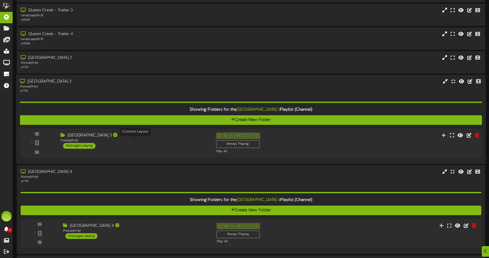
click at [79, 141] on div "Portrait ( 9:16 )" at bounding box center [134, 140] width 148 height 4
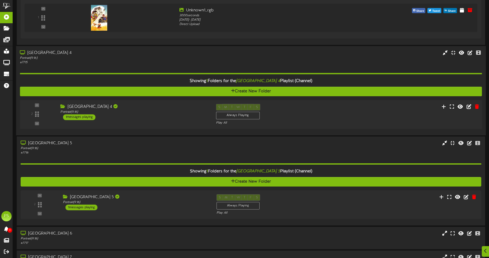
scroll to position [945, 0]
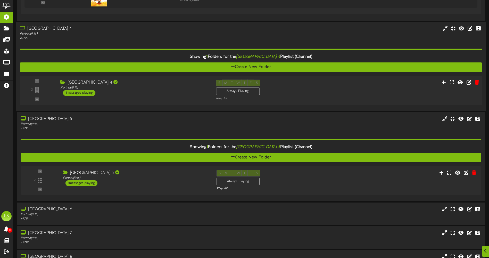
click at [111, 82] on div "[GEOGRAPHIC_DATA] 4" at bounding box center [134, 82] width 148 height 6
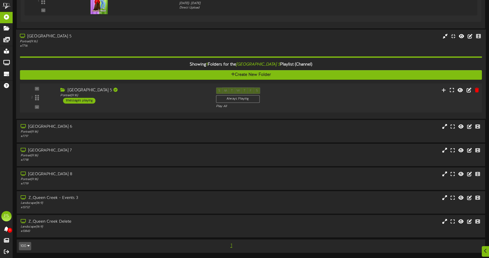
click at [102, 92] on div "[GEOGRAPHIC_DATA] 5" at bounding box center [134, 90] width 148 height 6
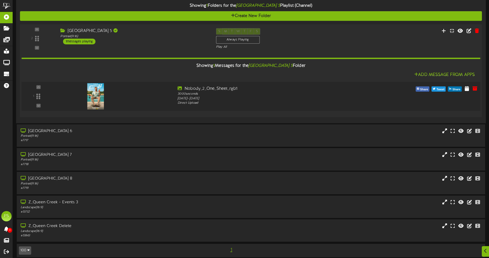
scroll to position [1154, 0]
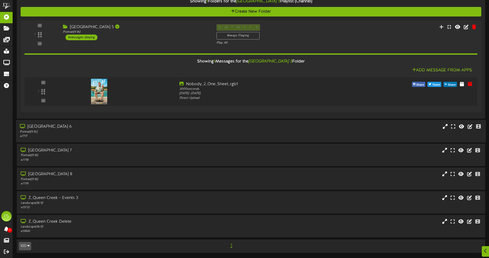
click at [90, 129] on div "[GEOGRAPHIC_DATA] 6" at bounding box center [114, 126] width 188 height 6
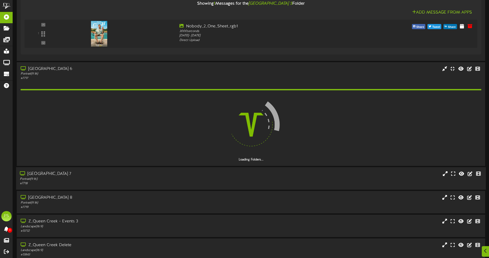
scroll to position [1235, 0]
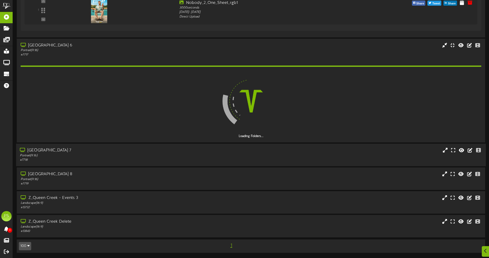
click at [82, 163] on div "[GEOGRAPHIC_DATA] 7 Portrait ( 9:16 ) # 7718" at bounding box center [251, 155] width 470 height 22
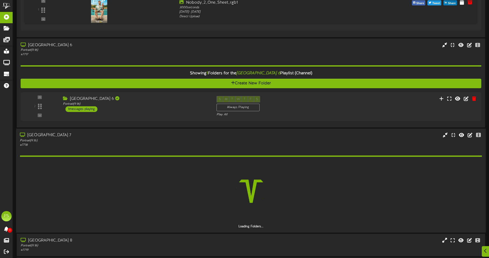
scroll to position [1302, 0]
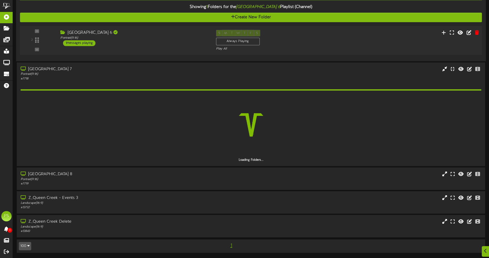
click at [172, 44] on div "[GEOGRAPHIC_DATA] 6 Portrait ( 9:16 ) 1 messages playing" at bounding box center [133, 38] width 155 height 16
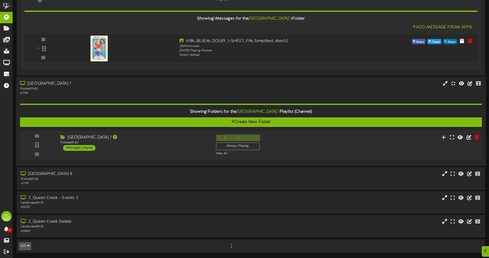
click at [138, 140] on div "[GEOGRAPHIC_DATA] 7" at bounding box center [134, 138] width 148 height 6
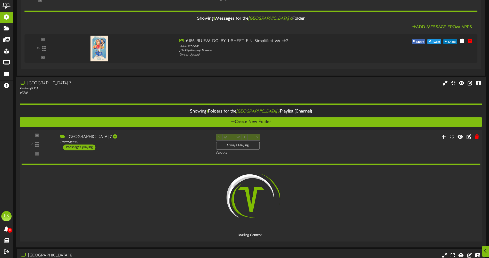
scroll to position [1413, 0]
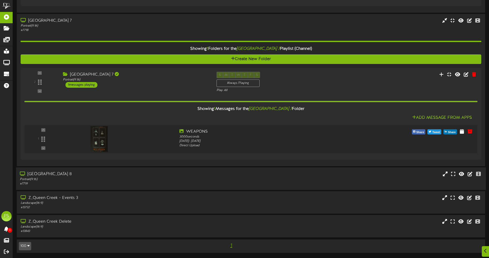
click at [89, 177] on div "Portrait ( 9:16 )" at bounding box center [114, 179] width 188 height 4
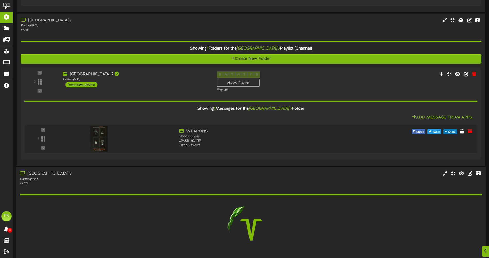
scroll to position [1494, 0]
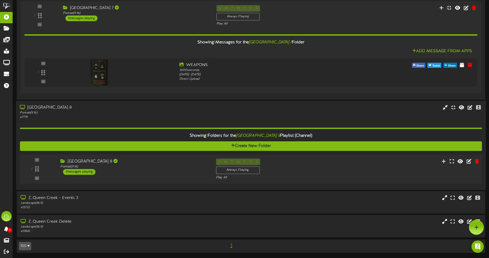
click at [108, 170] on div "[GEOGRAPHIC_DATA] 8 Portrait ( 9:16 ) 1 messages playing" at bounding box center [133, 167] width 155 height 16
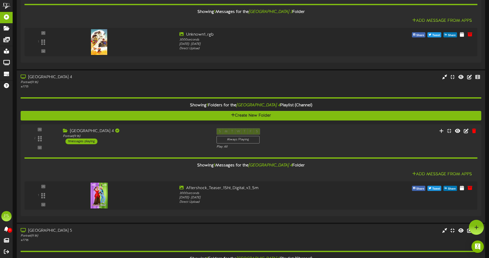
scroll to position [718, 0]
